Goal: Navigation & Orientation: Understand site structure

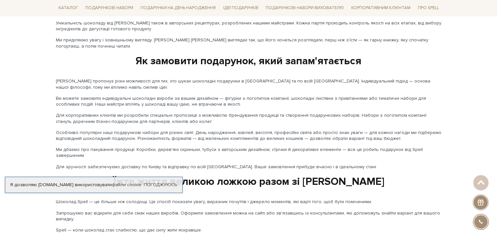
scroll to position [1098, 0]
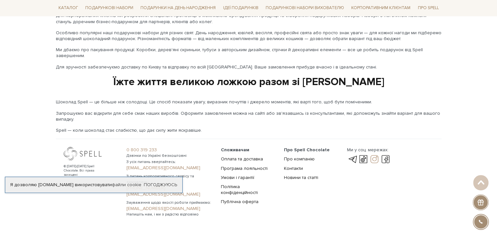
click at [374, 156] on link at bounding box center [374, 160] width 11 height 8
click at [385, 156] on link at bounding box center [385, 160] width 11 height 8
